Goal: Task Accomplishment & Management: Complete application form

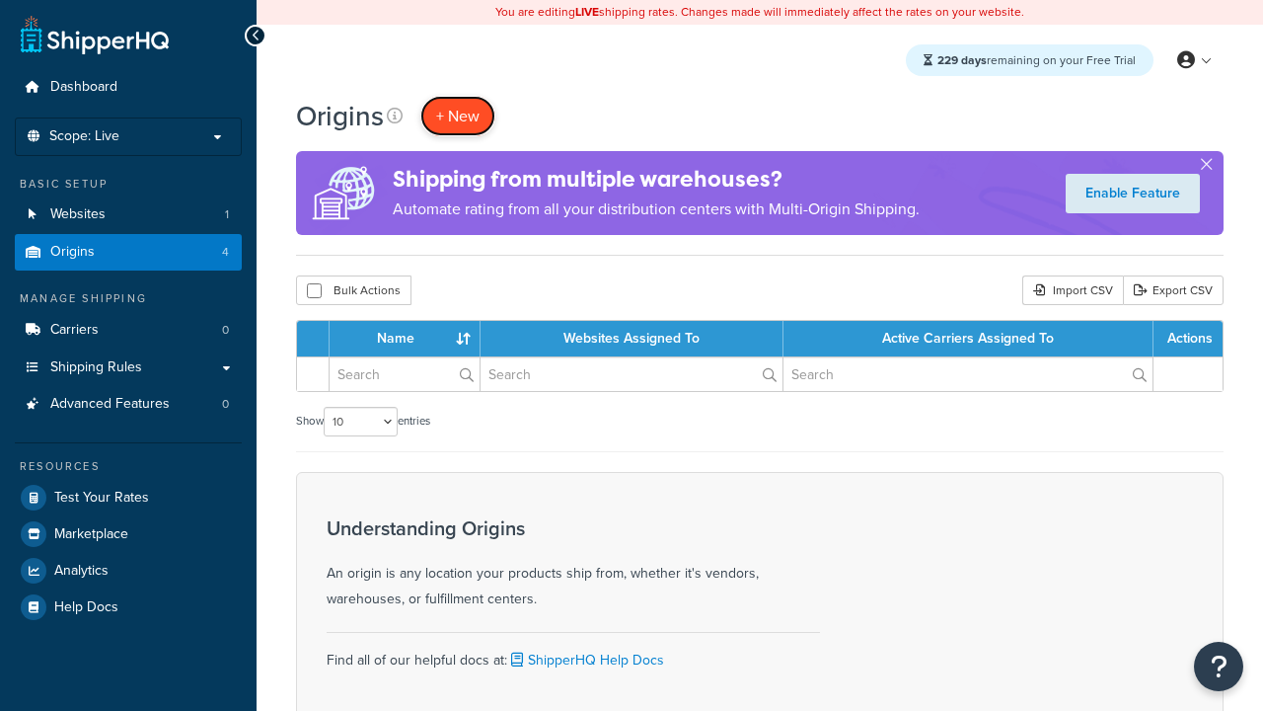
click at [458, 115] on span "+ New" at bounding box center [457, 116] width 43 height 23
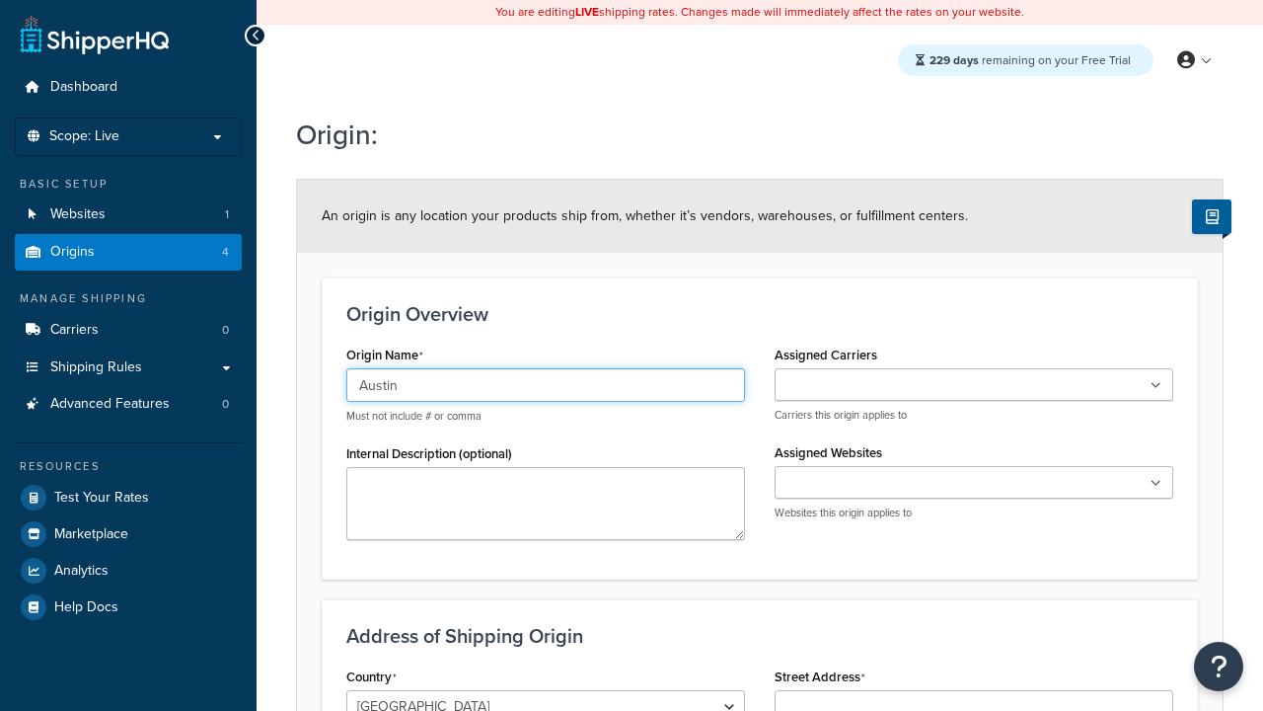
type input "Austin"
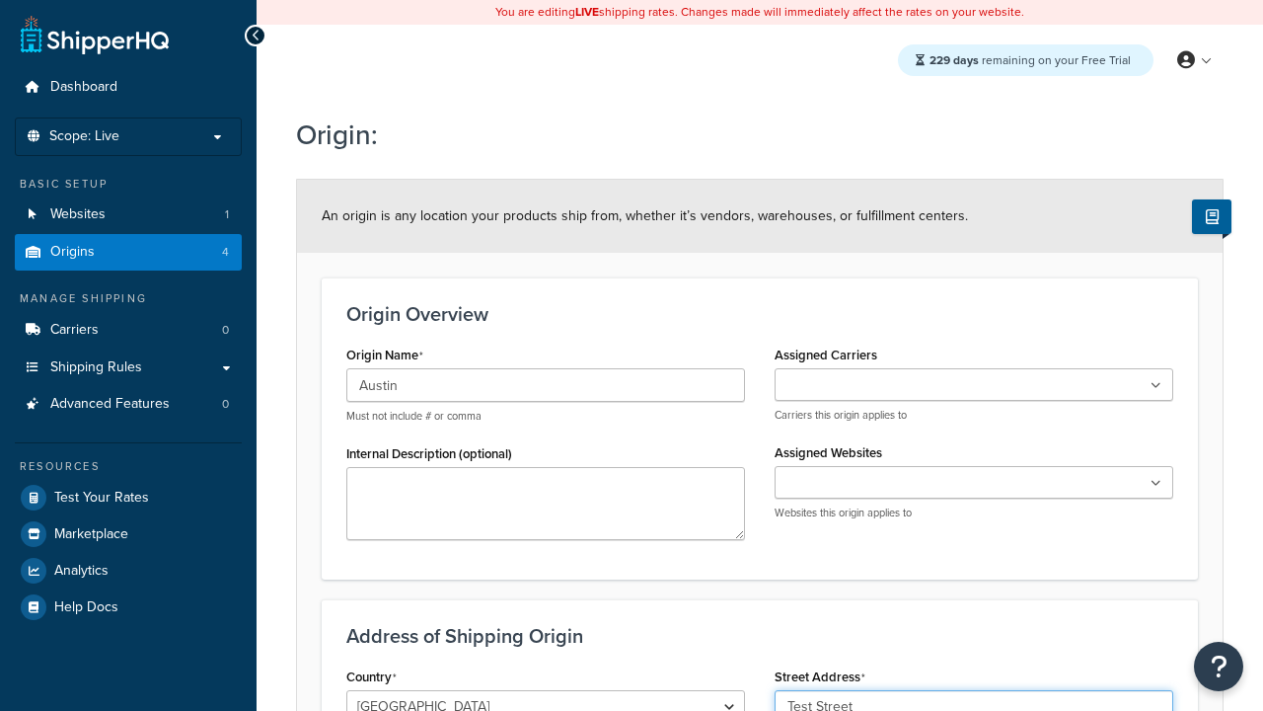
type input "Test Street"
type input "Austin"
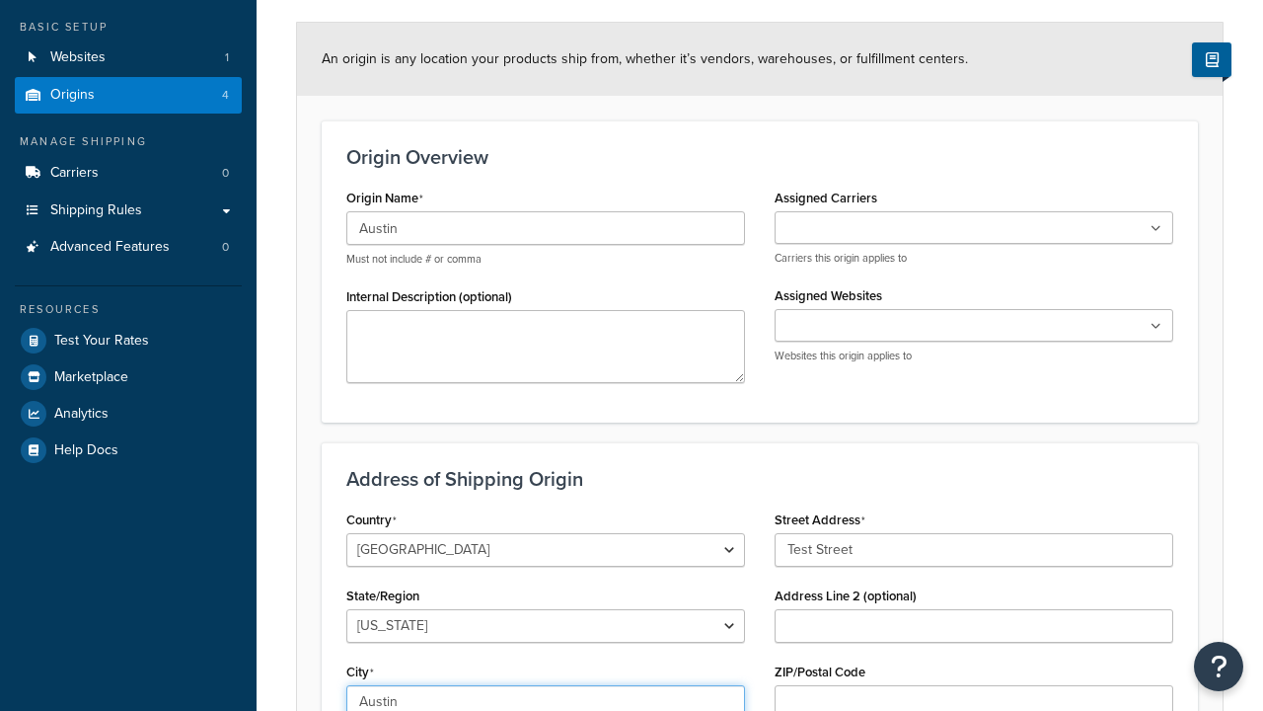
select select "43"
type input "Austin"
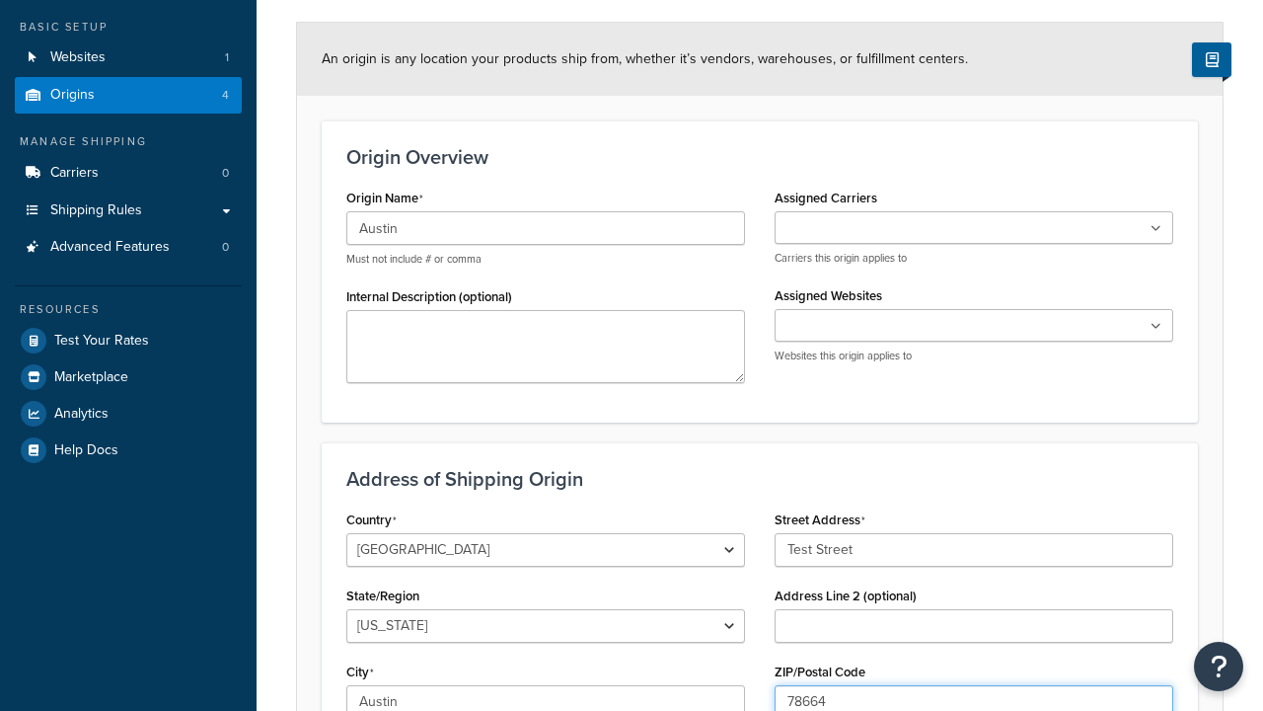
type input "78664"
